Goal: Transaction & Acquisition: Book appointment/travel/reservation

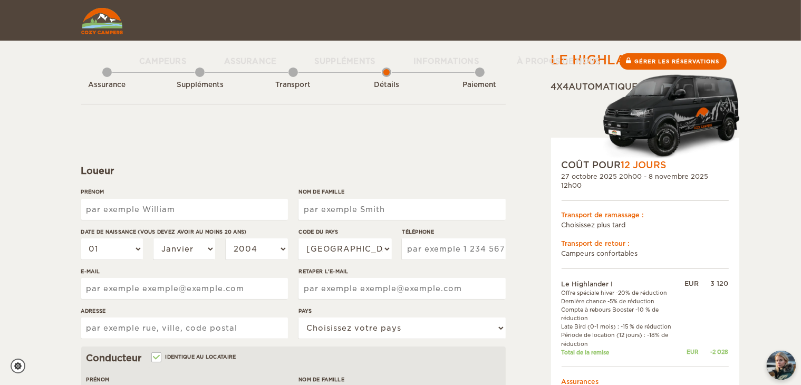
click at [86, 26] on img at bounding box center [102, 21] width 42 height 26
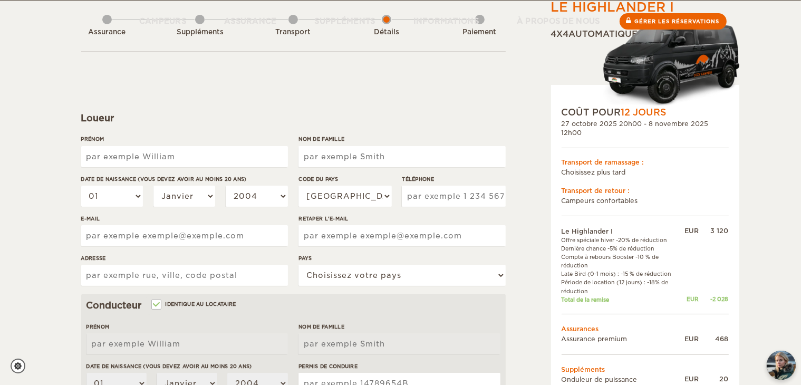
click at [142, 145] on div "Prénom" at bounding box center [184, 155] width 207 height 40
click at [143, 155] on input "Prénom" at bounding box center [184, 156] width 207 height 21
click at [122, 144] on div "Prénom" at bounding box center [184, 155] width 207 height 40
click at [126, 158] on input "Prénom" at bounding box center [184, 156] width 207 height 21
click at [91, 155] on input "anthony" at bounding box center [184, 156] width 207 height 21
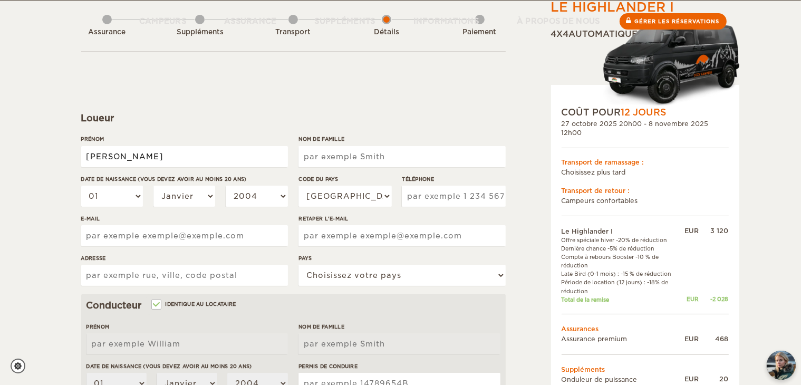
type input "Anthony"
click at [341, 159] on input "Nom de famille" at bounding box center [401, 156] width 207 height 21
type input "Scelers"
select select "33"
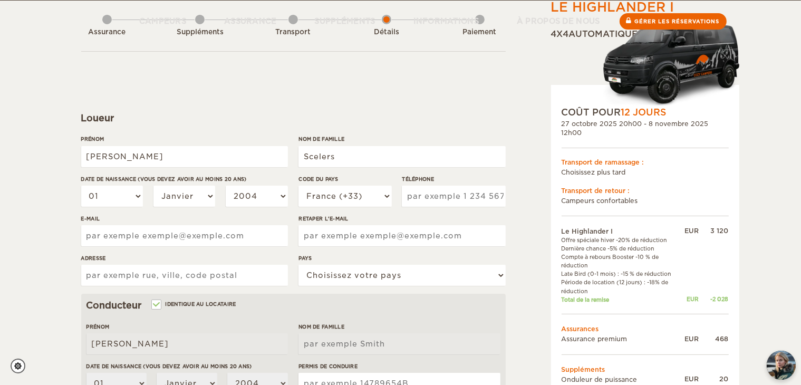
type input "673158026"
type input "120 Rue d'Ambrines"
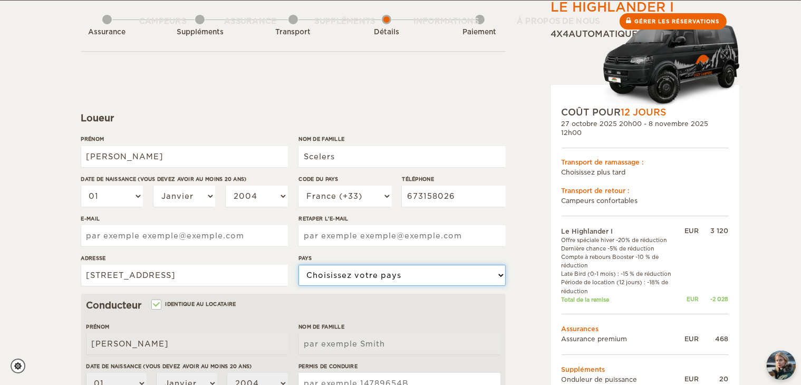
select select "71"
type input "Scelers"
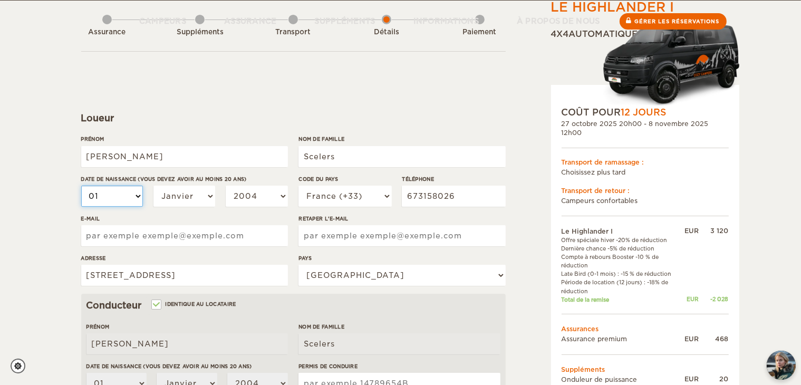
click at [118, 195] on select "01 02 03 04 05 06 07 08 09 10 11 12 13 14 15 16 17 18 19 20 21 22 23 24 25 26 2…" at bounding box center [112, 196] width 62 height 21
select select "15"
click at [81, 186] on select "01 02 03 04 05 06 07 08 09 10 11 12 13 14 15 16 17 18 19 20 21 22 23 24 25 26 2…" at bounding box center [112, 196] width 62 height 21
select select "15"
click at [172, 190] on select "Janvier Février Mars Avril Peut Juin Juillet Août Septembre Octobre Novembre Dé…" at bounding box center [184, 196] width 62 height 21
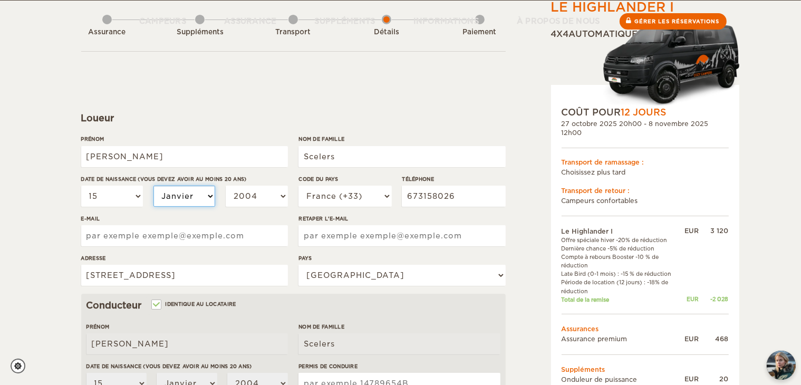
select select "09"
click at [153, 186] on select "Janvier Février Mars Avril Peut Juin Juillet Août Septembre Octobre Novembre Dé…" at bounding box center [184, 196] width 62 height 21
select select "09"
click at [234, 201] on select "2004 2003 2002 2001 2000 1999 1998 1997 1996 1995 1994 1993 1992 1991 1990 1989…" at bounding box center [257, 196] width 62 height 21
select select "1989"
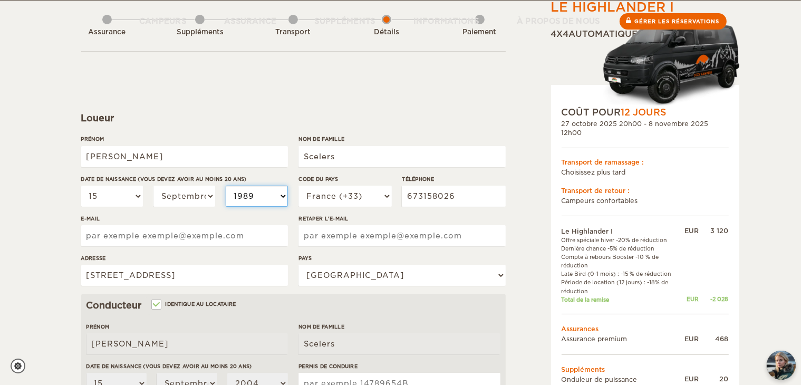
click at [226, 186] on select "2004 2003 2002 2001 2000 1999 1998 1997 1996 1995 1994 1993 1992 1991 1990 1989…" at bounding box center [257, 196] width 62 height 21
select select "1989"
click at [205, 239] on input "E-mail" at bounding box center [184, 235] width 207 height 21
type input "anthony.rugby.62@live.fr"
click at [359, 229] on input "Retaper l'e-mail" at bounding box center [401, 235] width 207 height 21
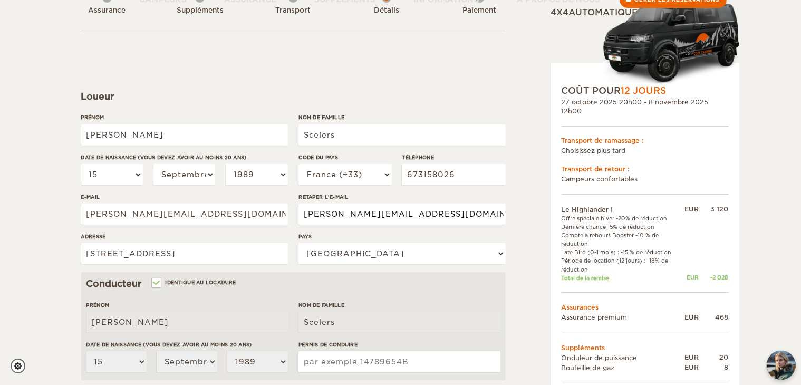
scroll to position [158, 0]
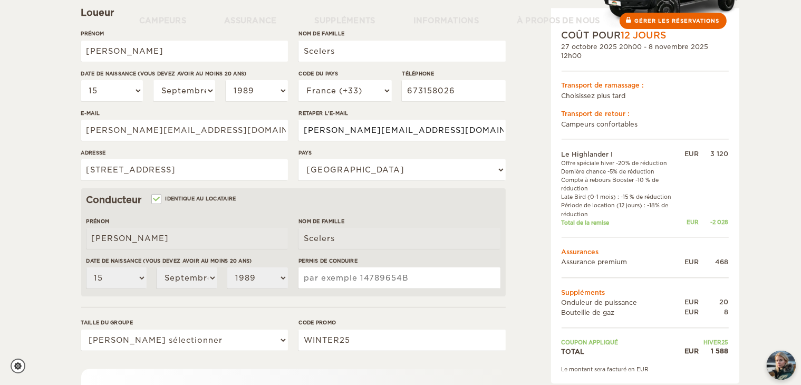
type input "anthony.rugby.62@live.fr"
click at [319, 279] on input "Permis de conduire" at bounding box center [398, 277] width 201 height 21
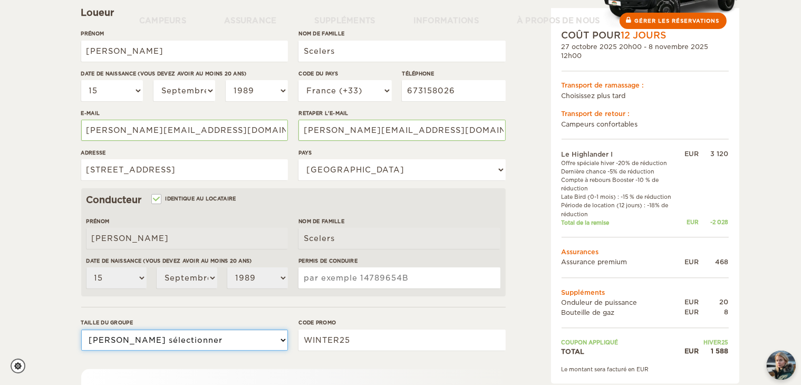
click at [175, 346] on select "Veuillez sélectionner 1 2" at bounding box center [184, 340] width 207 height 21
select select "2"
click at [81, 330] on select "Veuillez sélectionner 1 2" at bounding box center [184, 340] width 207 height 21
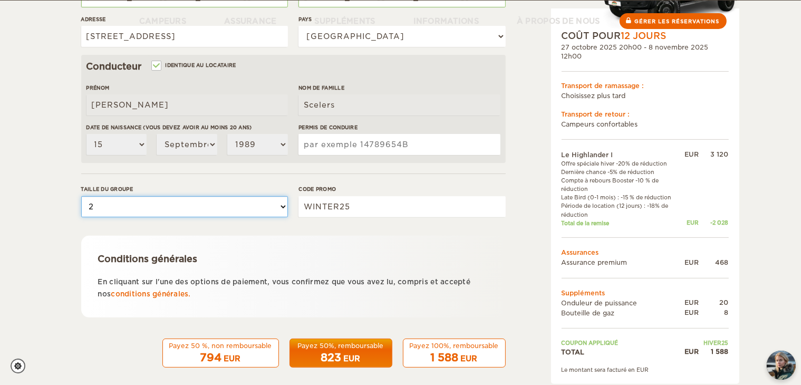
scroll to position [301, 0]
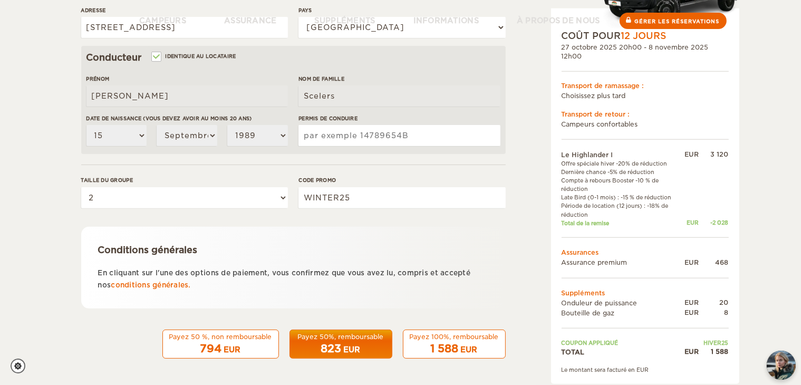
click at [363, 134] on input "Permis de conduire" at bounding box center [398, 135] width 201 height 21
type input "16AY17450"
click at [438, 332] on div "Payez 100%, remboursable" at bounding box center [454, 336] width 89 height 9
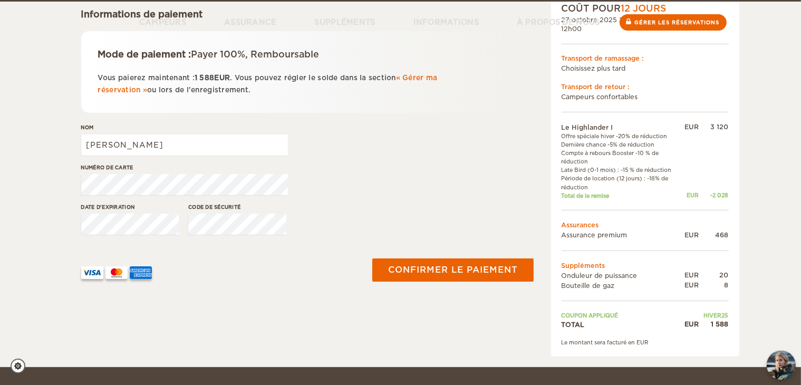
scroll to position [158, 0]
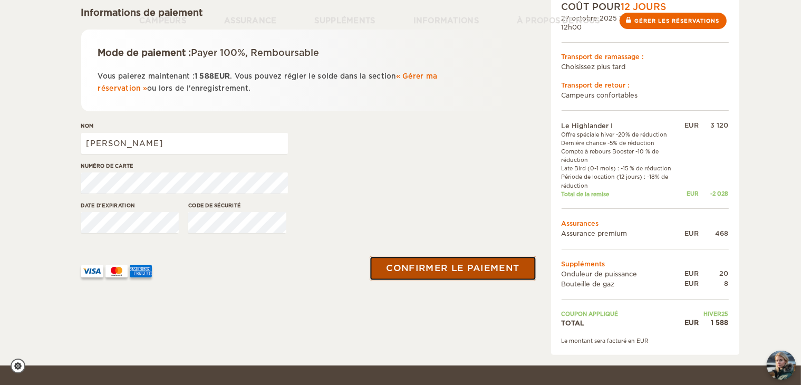
click at [440, 272] on font "Confirmer le paiement" at bounding box center [452, 268] width 133 height 11
